Goal: Information Seeking & Learning: Learn about a topic

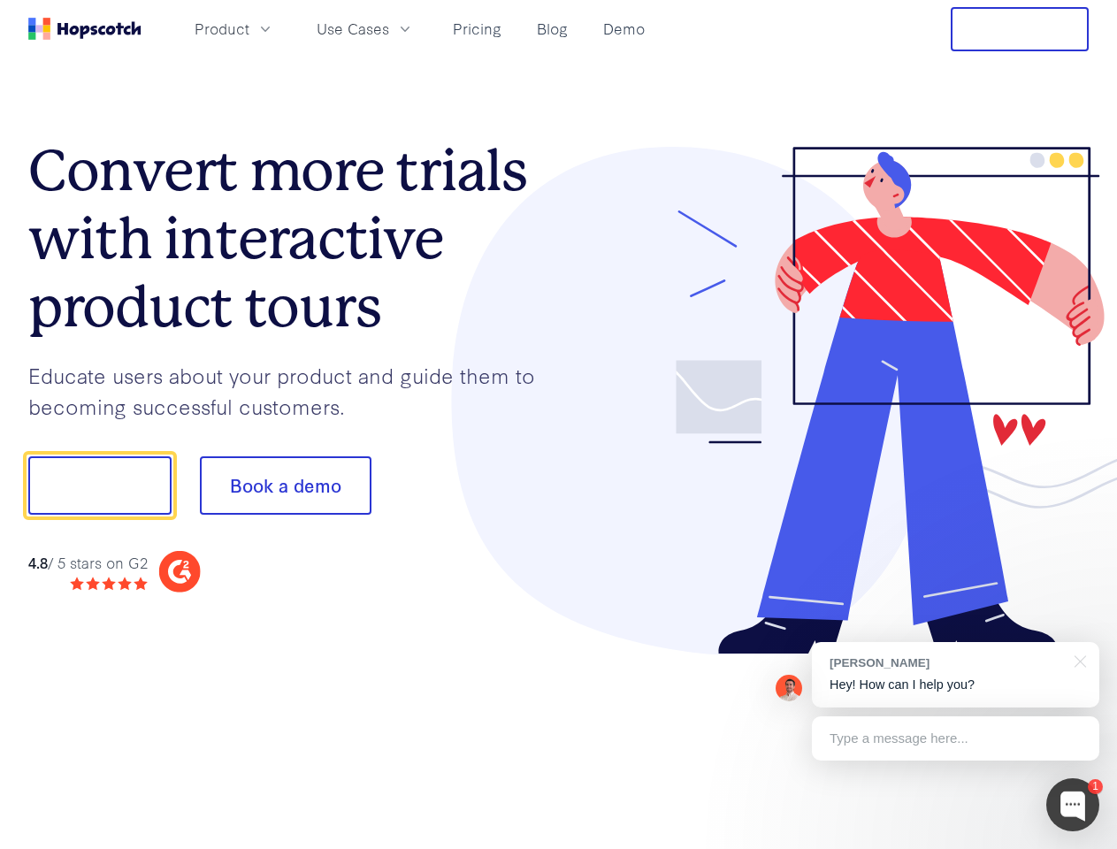
click at [559, 424] on div at bounding box center [824, 401] width 531 height 508
click at [249, 28] on span "Product" at bounding box center [222, 29] width 55 height 22
click at [389, 28] on span "Use Cases" at bounding box center [353, 29] width 73 height 22
click at [1019, 29] on button "Free Trial" at bounding box center [1020, 29] width 138 height 44
click at [99, 485] on button "Show me!" at bounding box center [99, 485] width 143 height 58
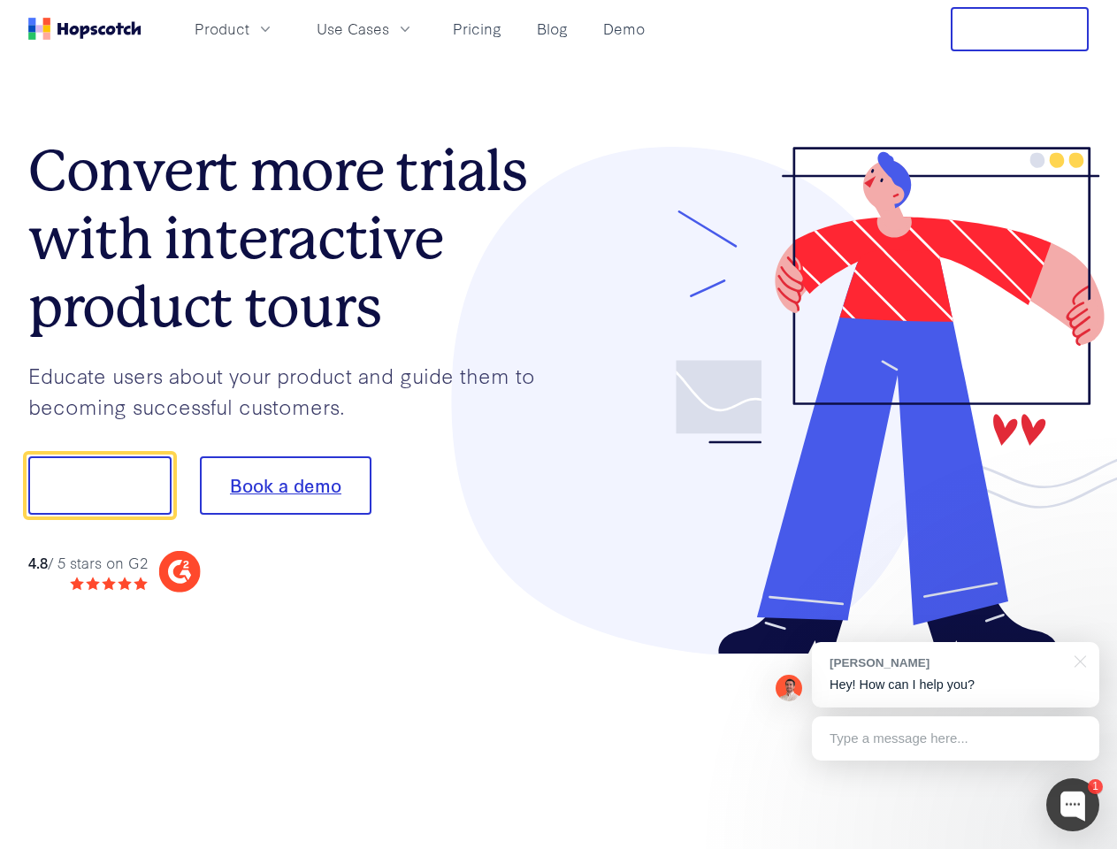
click at [285, 485] on button "Book a demo" at bounding box center [286, 485] width 172 height 58
click at [1073, 805] on div at bounding box center [1072, 804] width 53 height 53
click at [955, 675] on div "[PERSON_NAME] Hey! How can I help you?" at bounding box center [955, 674] width 287 height 65
click at [1077, 848] on div "1 [PERSON_NAME] Hey! How can I help you? Type a message here... Free live chat …" at bounding box center [558, 849] width 1117 height 0
click at [955, 738] on div at bounding box center [933, 483] width 332 height 590
